Goal: Navigation & Orientation: Find specific page/section

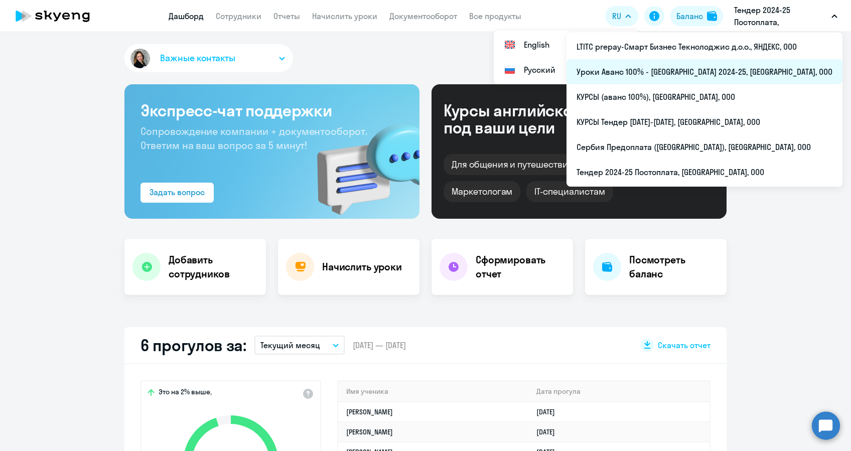
click at [728, 71] on li "Уроки Аванс 100% - [GEOGRAPHIC_DATA] 2024-25, [GEOGRAPHIC_DATA], ООО" at bounding box center [705, 71] width 276 height 25
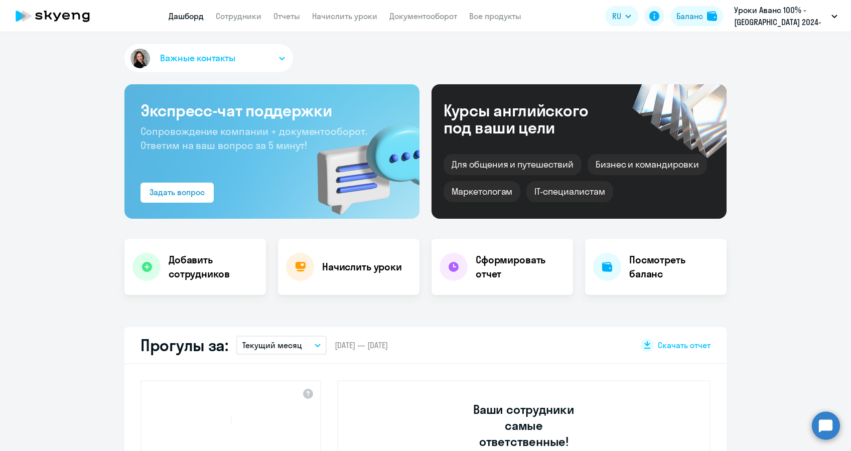
click at [360, 22] on app-header "Дашборд Сотрудники Отчеты Начислить уроки Документооборот Все продукты Дашборд …" at bounding box center [425, 16] width 851 height 32
click at [238, 12] on link "Сотрудники" at bounding box center [239, 16] width 46 height 10
select select "30"
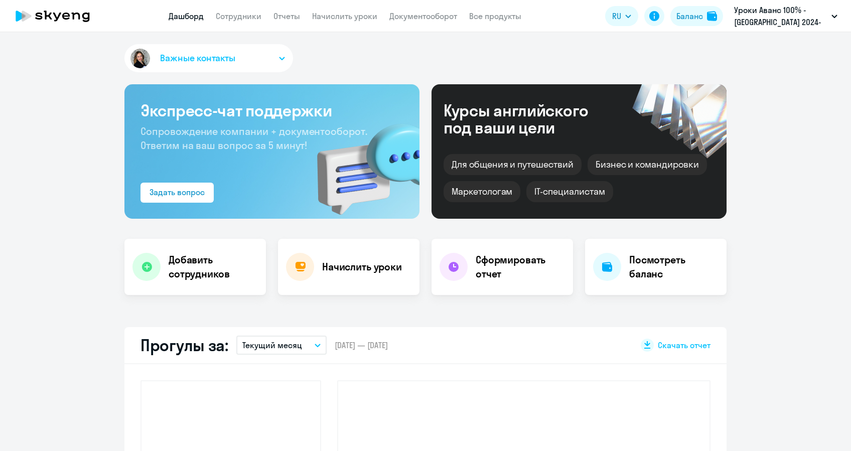
select select "30"
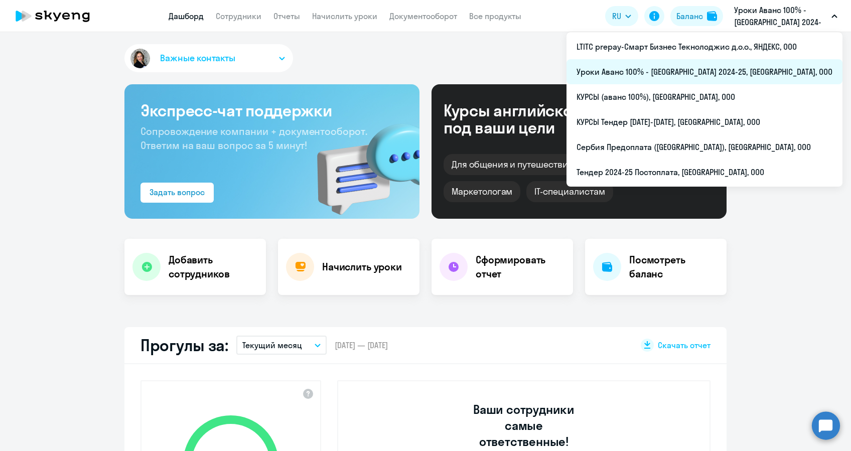
click at [680, 73] on li "Уроки Аванс 100% - [GEOGRAPHIC_DATA] 2024-25, [GEOGRAPHIC_DATA], ООО" at bounding box center [705, 71] width 276 height 25
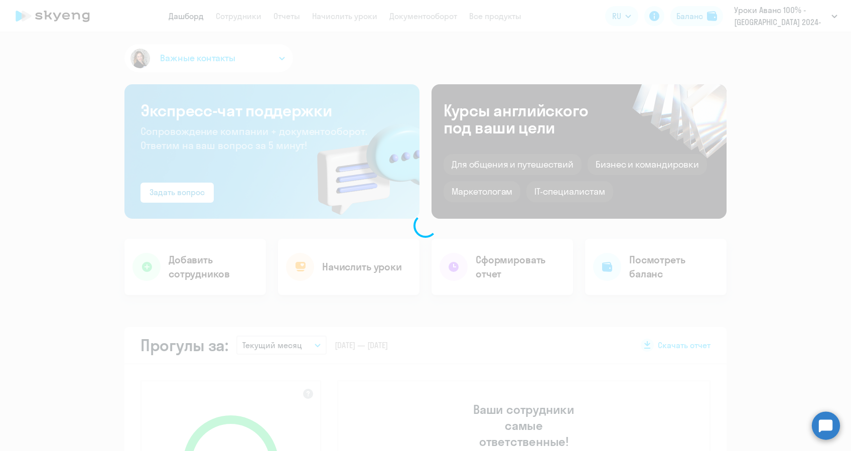
select select "30"
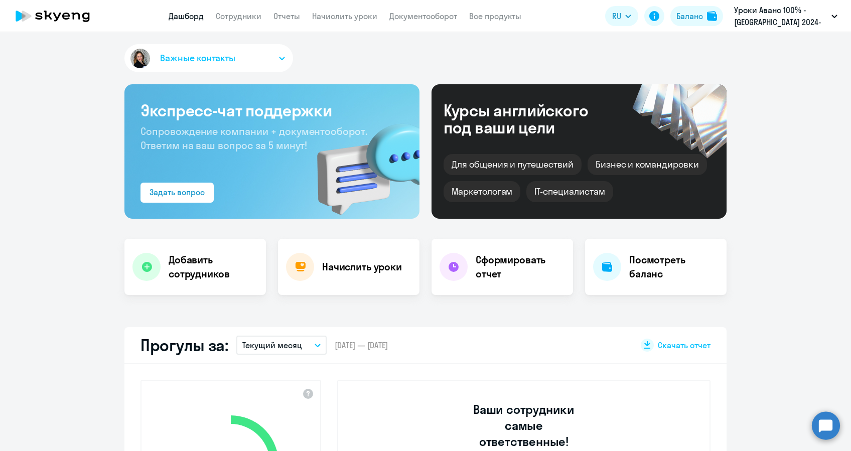
click at [237, 24] on app-header "Дашборд Сотрудники Отчеты Начислить уроки Документооборот Все продукты Дашборд …" at bounding box center [425, 16] width 851 height 32
click at [237, 20] on link "Сотрудники" at bounding box center [239, 16] width 46 height 10
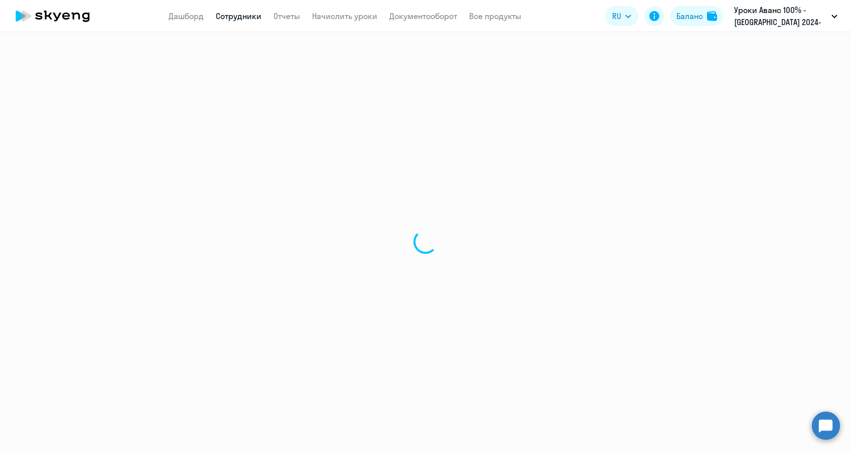
select select "30"
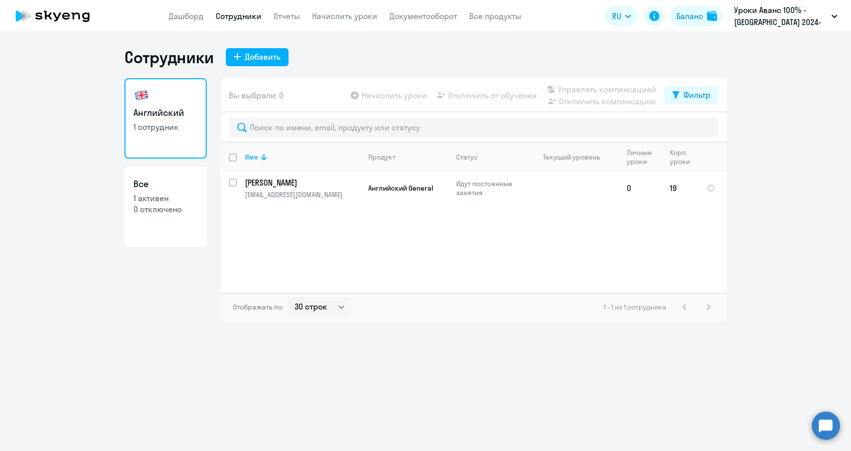
click at [343, 180] on p "[PERSON_NAME]" at bounding box center [301, 182] width 113 height 11
select select "english"
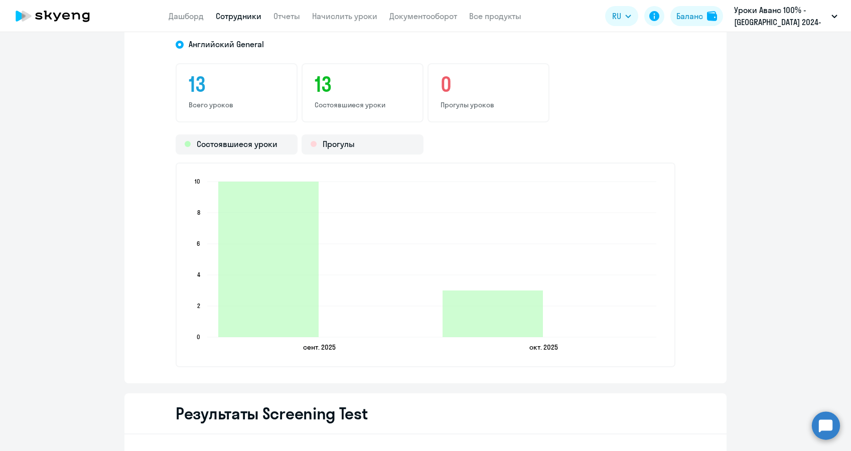
scroll to position [1271, 0]
